Goal: Find specific page/section: Find specific page/section

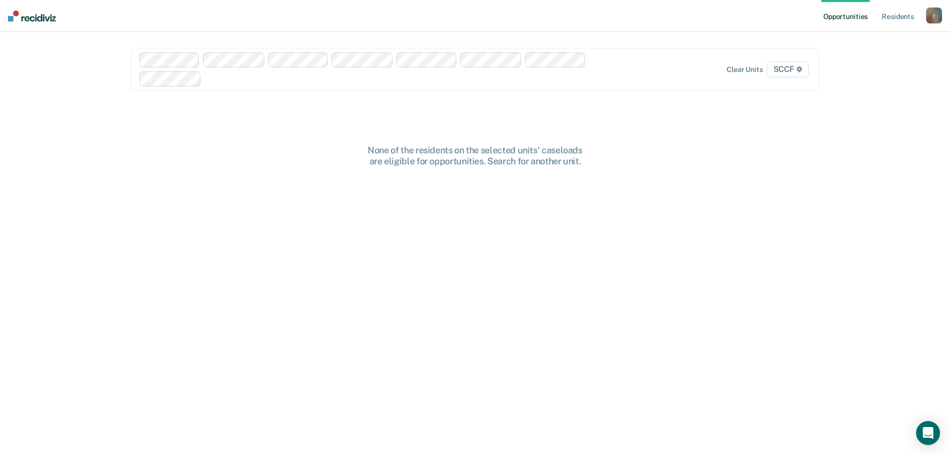
click at [520, 80] on div at bounding box center [407, 78] width 403 height 11
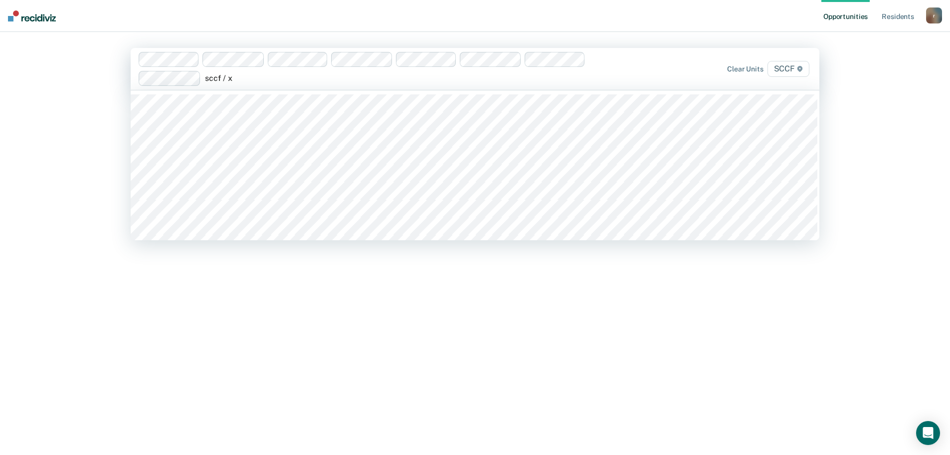
type input "sccf / xf"
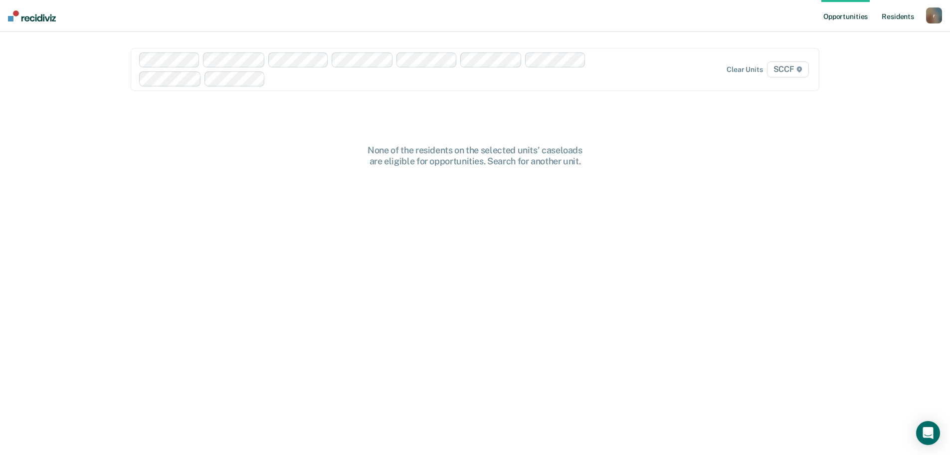
click at [905, 21] on link "Resident s" at bounding box center [898, 16] width 36 height 32
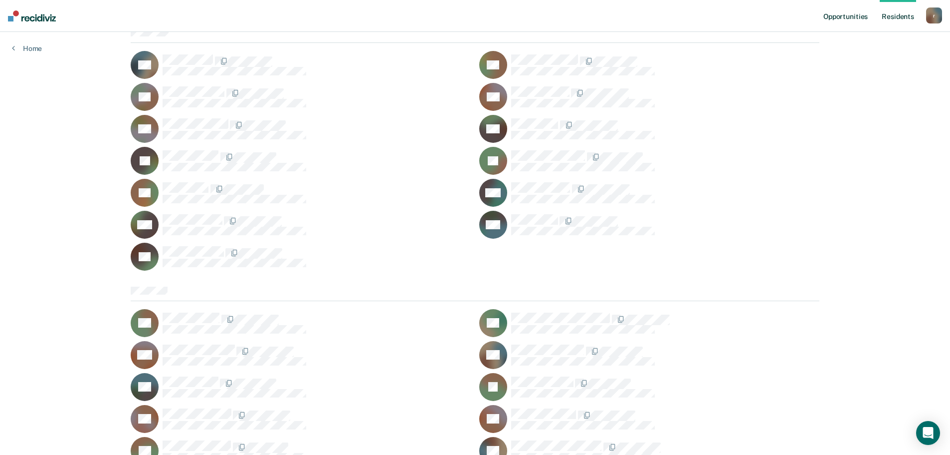
scroll to position [2343, 0]
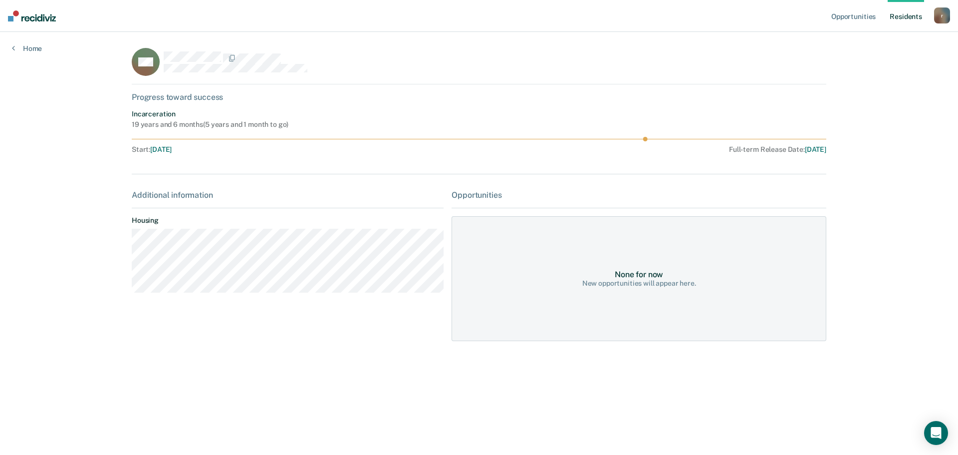
click at [149, 56] on icon at bounding box center [138, 50] width 41 height 34
click at [14, 45] on icon at bounding box center [13, 48] width 3 height 8
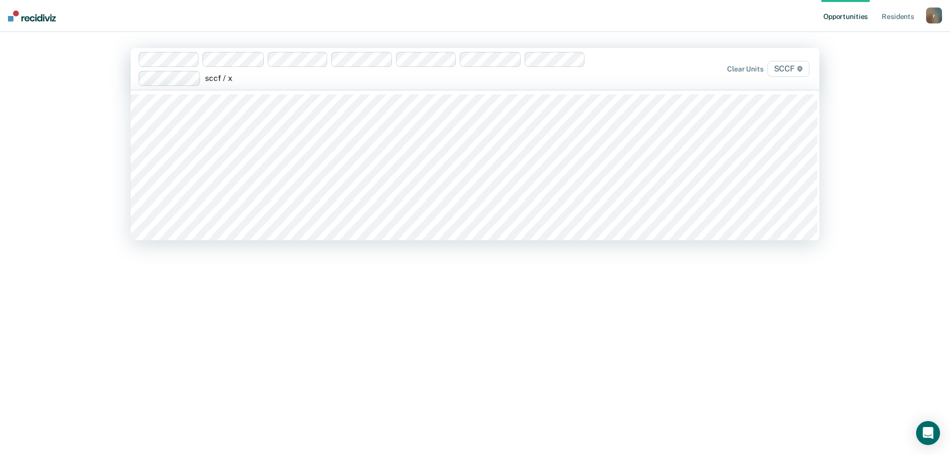
type input "sccf / xa"
click at [264, 80] on div at bounding box center [374, 69] width 471 height 34
type input "sccf / xa"
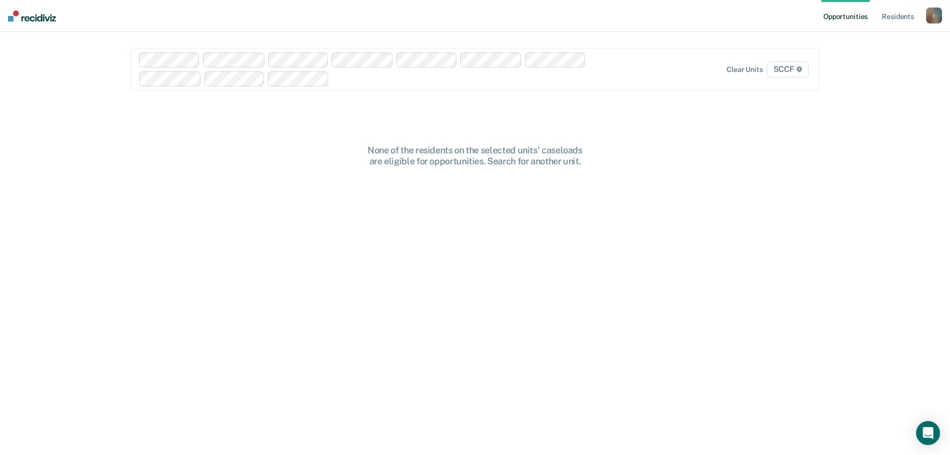
paste input "sccf / x"
type input "sccf / x"
paste input "sccf / x"
type input "sccf / x"
paste input "sccf / x"
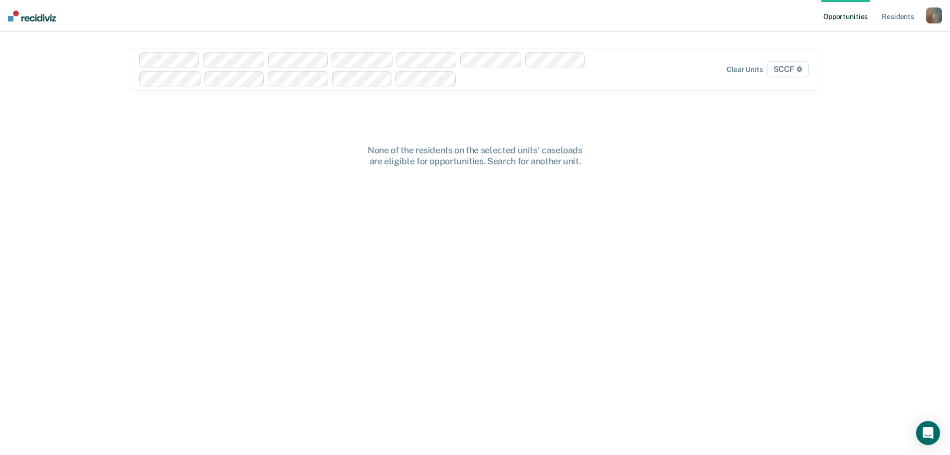
type input "sccf / x"
paste input "sccf / x"
type input "sccf / x"
click at [20, 24] on nav "Opportunities Resident s [PERSON_NAME][EMAIL_ADDRESS][PERSON_NAME][DOMAIN_NAME]…" at bounding box center [475, 16] width 950 height 32
